Goal: Obtain resource: Download file/media

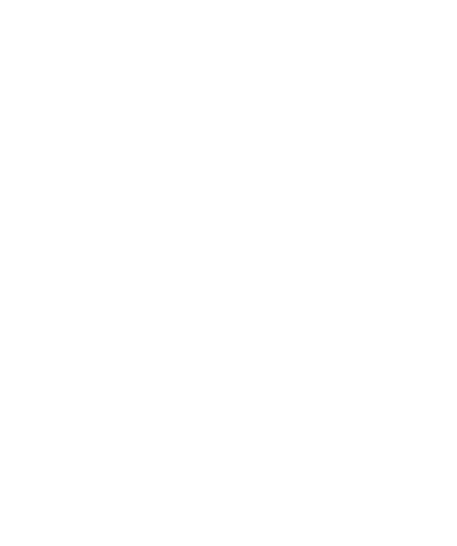
click at [0, 0] on h2 "Installation instructions" at bounding box center [0, 0] width 0 height 0
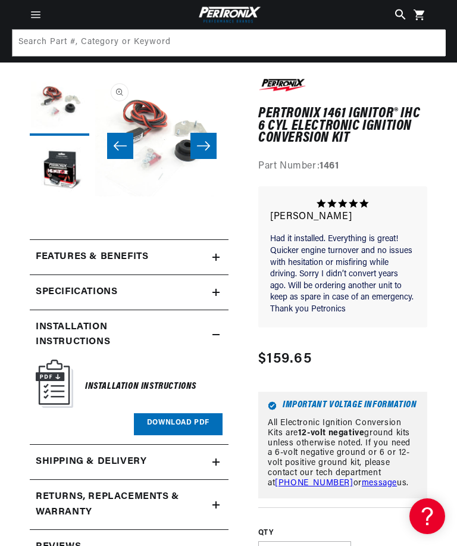
click at [185, 432] on link "Download PDF" at bounding box center [178, 424] width 89 height 22
